Goal: Check status: Check status

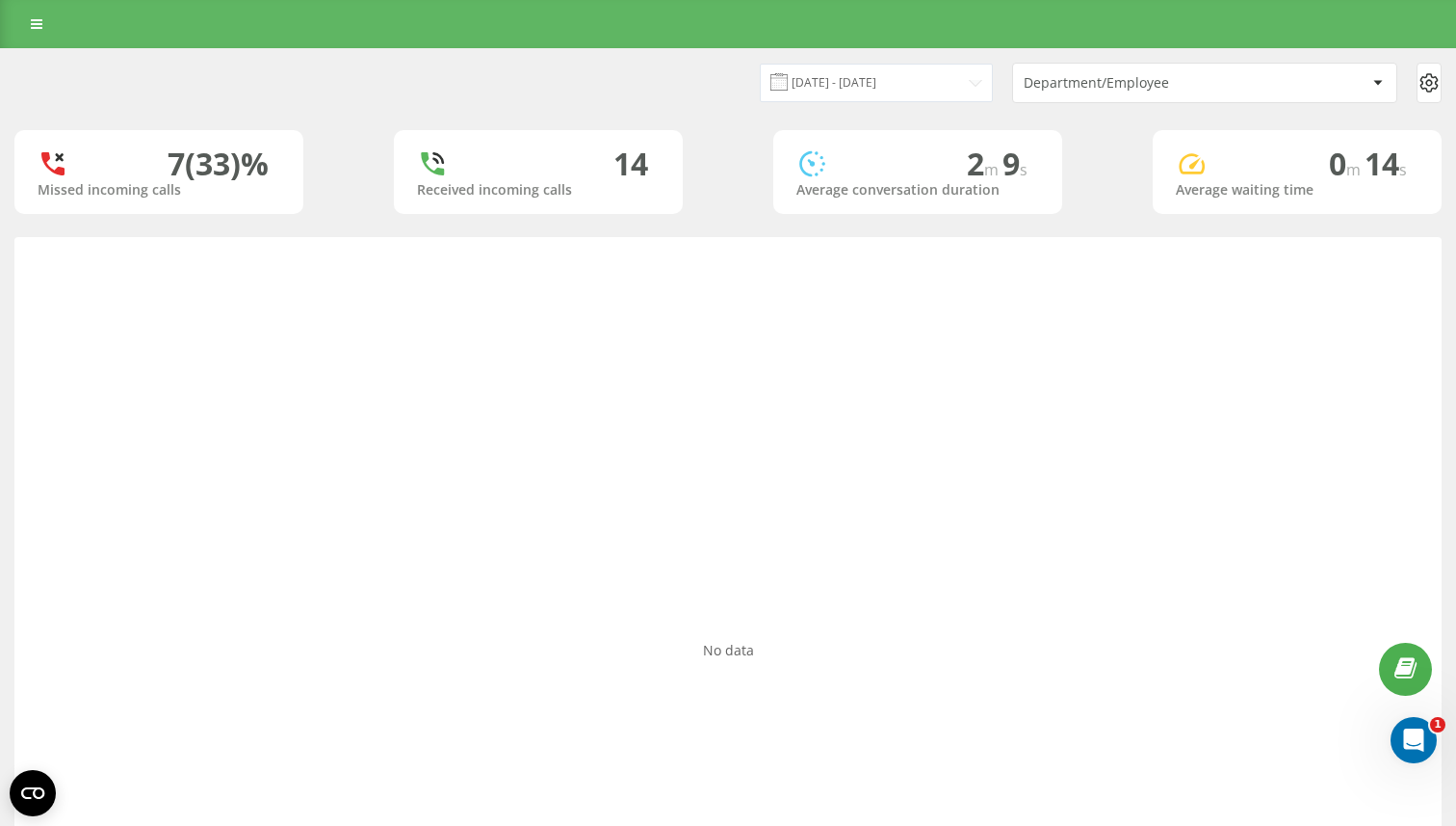
click at [1199, 79] on div "Department/Employee" at bounding box center [1138, 83] width 230 height 17
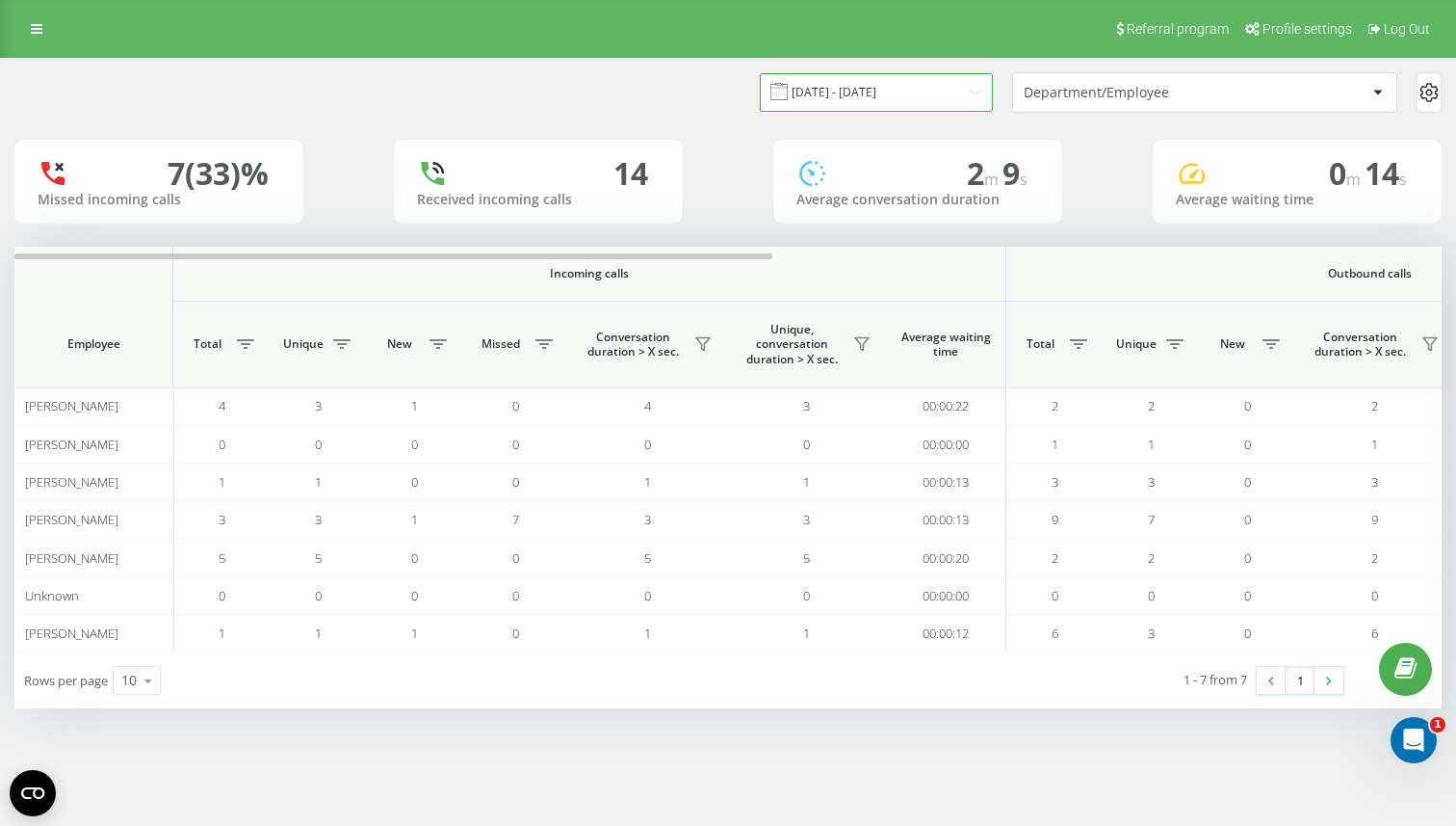
click at [893, 104] on input "[DATE] - [DATE]" at bounding box center [876, 91] width 233 height 37
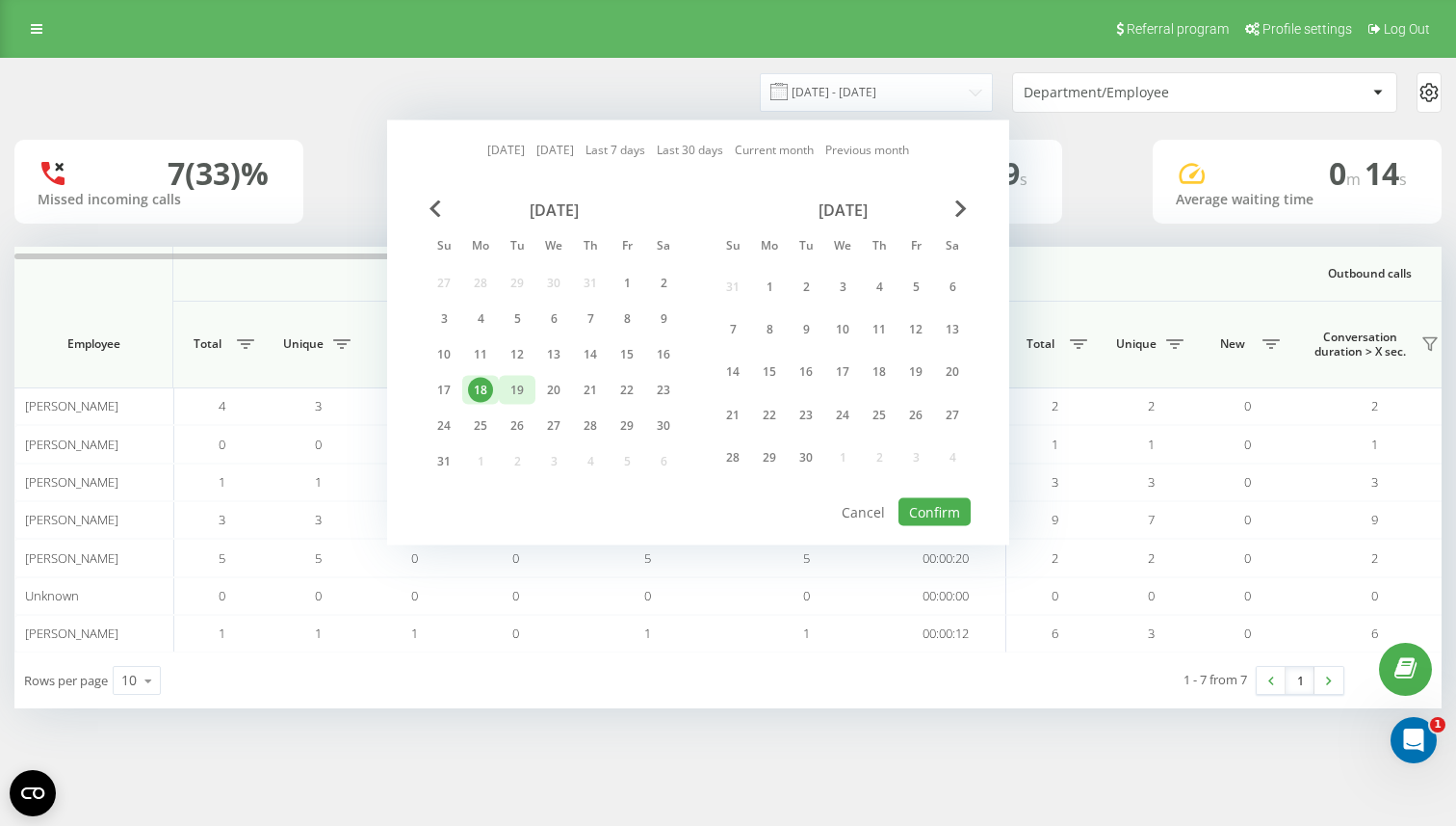
click at [511, 393] on div "19" at bounding box center [516, 389] width 25 height 25
click at [918, 514] on button "Confirm" at bounding box center [934, 511] width 72 height 28
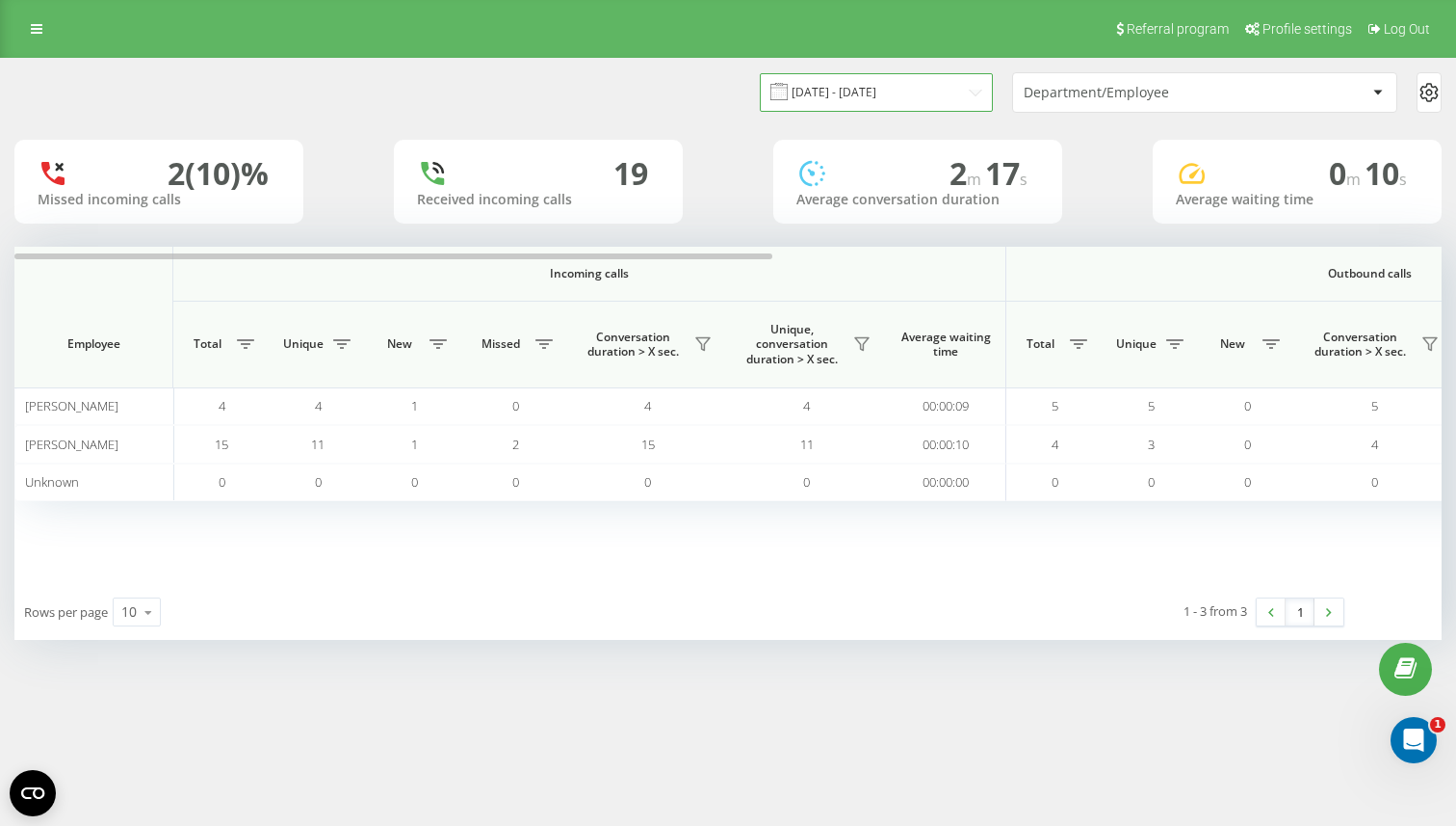
click at [921, 95] on input "[DATE] - [DATE]" at bounding box center [876, 91] width 233 height 37
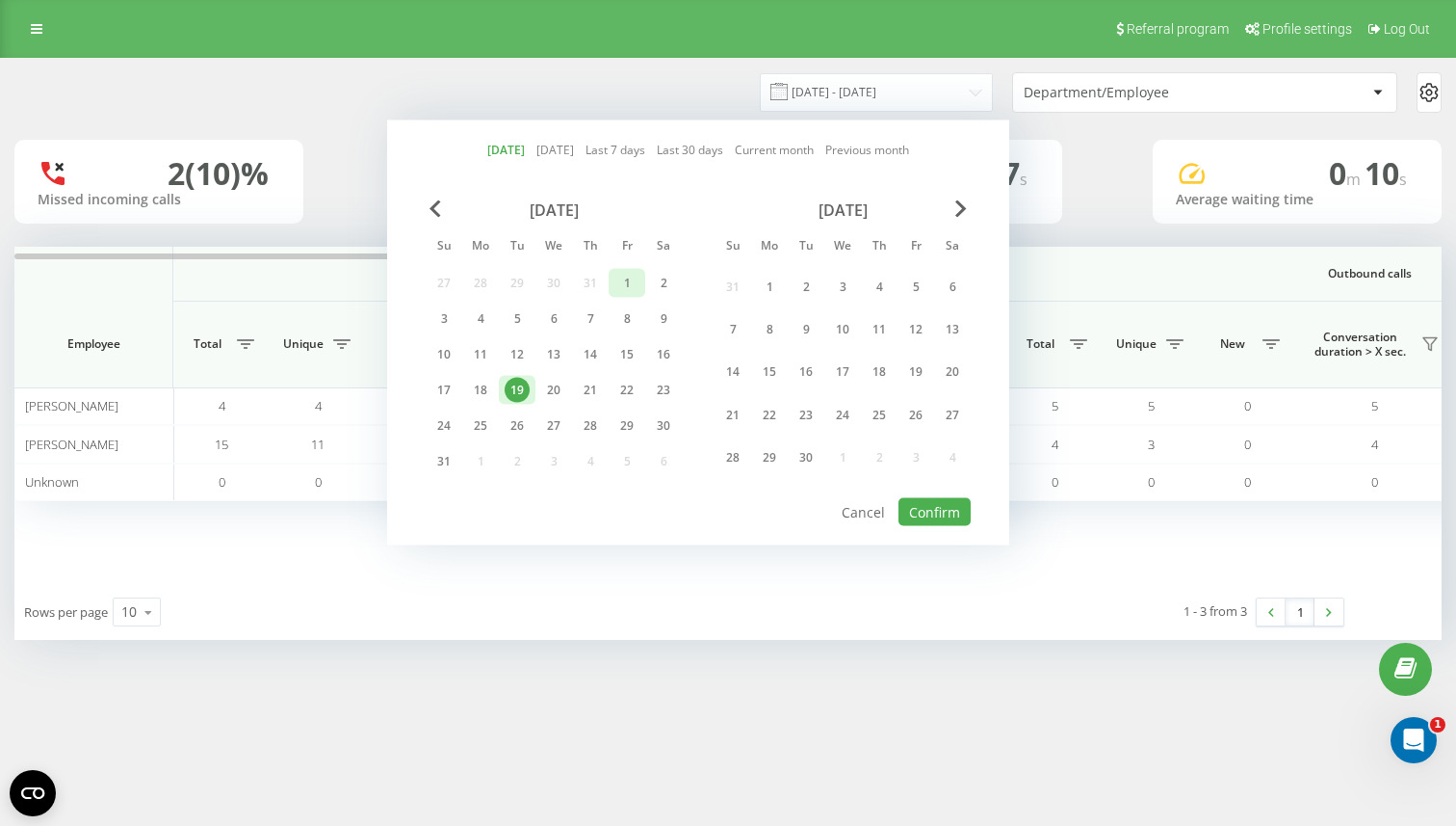
click at [634, 290] on div "1" at bounding box center [626, 282] width 25 height 25
click at [442, 464] on div "31" at bounding box center [443, 460] width 25 height 25
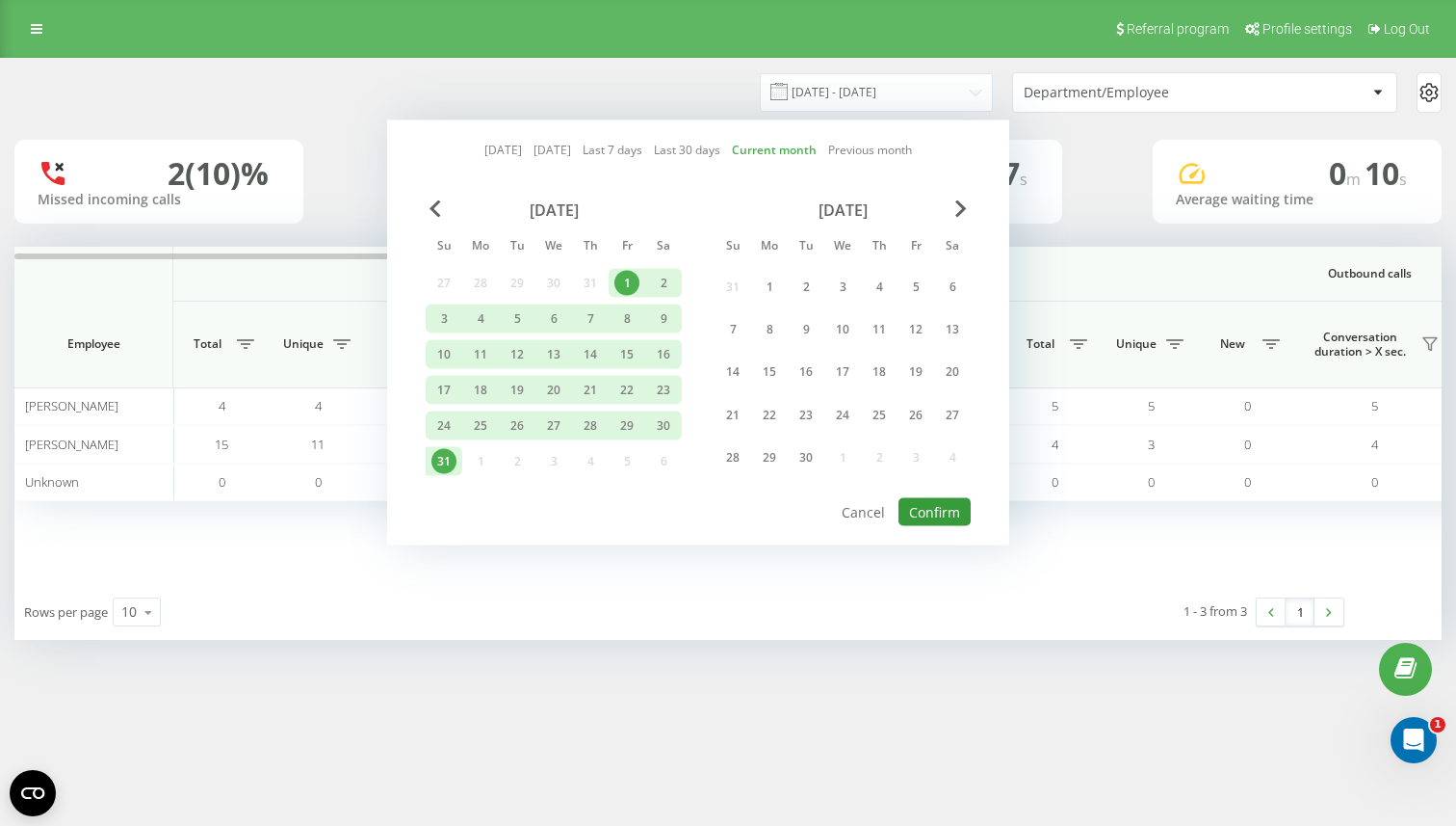
click at [938, 504] on button "Confirm" at bounding box center [934, 511] width 72 height 28
type input "[DATE] - [DATE]"
